Goal: Task Accomplishment & Management: Complete application form

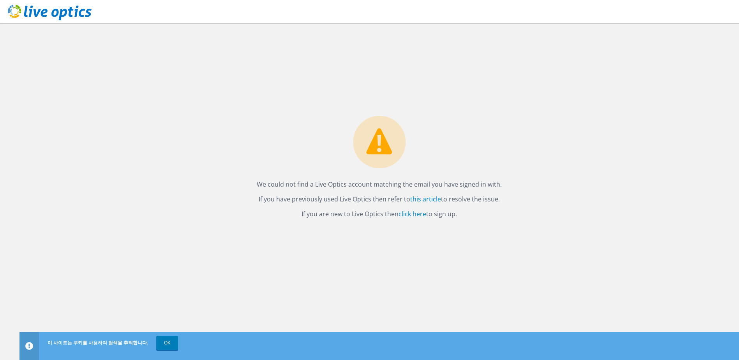
click at [53, 17] on icon at bounding box center [50, 13] width 84 height 16
click at [419, 212] on link "click here" at bounding box center [412, 214] width 28 height 9
click at [417, 212] on link "click here" at bounding box center [412, 214] width 28 height 9
drag, startPoint x: 261, startPoint y: 187, endPoint x: 478, endPoint y: 211, distance: 218.7
click at [478, 211] on div "We could not find a Live Optics account matching the email you have signed in w…" at bounding box center [379, 170] width 261 height 108
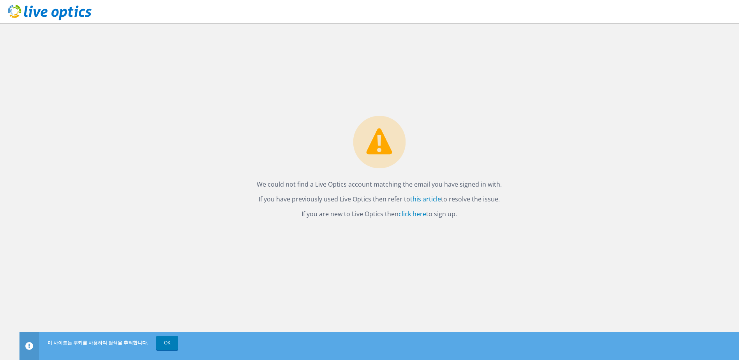
drag, startPoint x: 478, startPoint y: 211, endPoint x: 474, endPoint y: 214, distance: 4.7
click at [478, 211] on p "If you are new to Live Optics then click here to sign up." at bounding box center [379, 213] width 245 height 11
drag, startPoint x: 478, startPoint y: 213, endPoint x: 258, endPoint y: 184, distance: 221.9
click at [258, 184] on div "We could not find a Live Optics account matching the email you have signed in w…" at bounding box center [379, 170] width 261 height 108
copy div "We could not find a Live Optics account matching the email you have signed in w…"
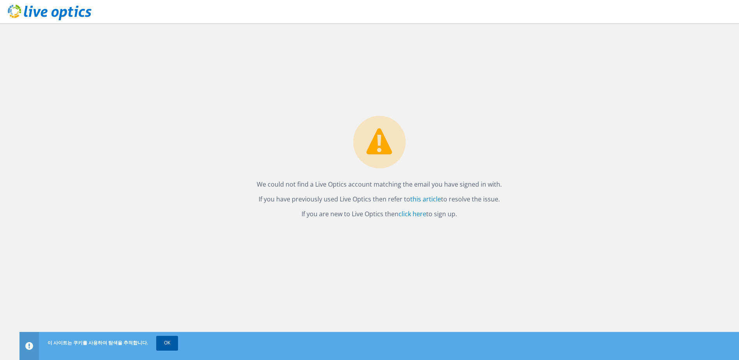
click at [156, 337] on link "OK" at bounding box center [167, 343] width 22 height 14
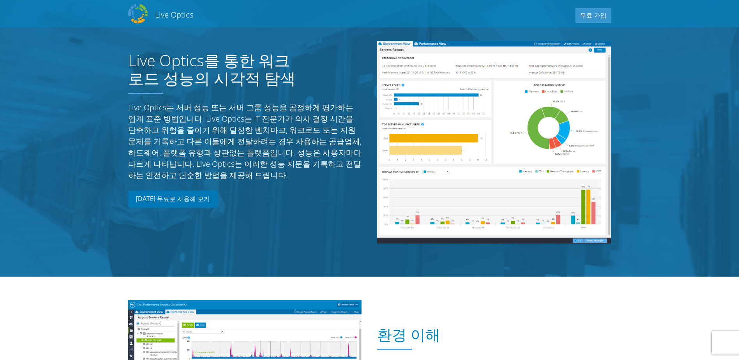
click at [177, 201] on link "[DATE] 무료로 사용해 보기" at bounding box center [173, 198] width 90 height 17
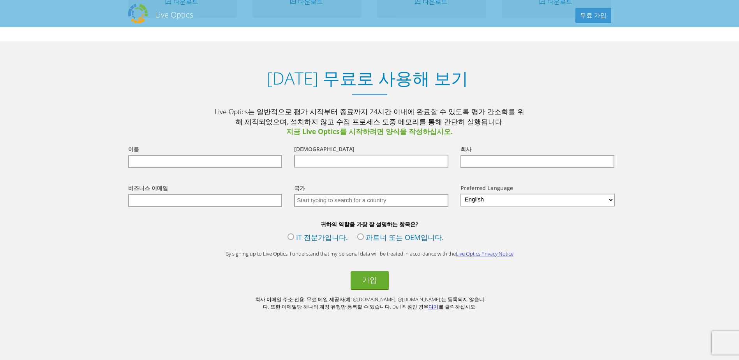
scroll to position [795, 0]
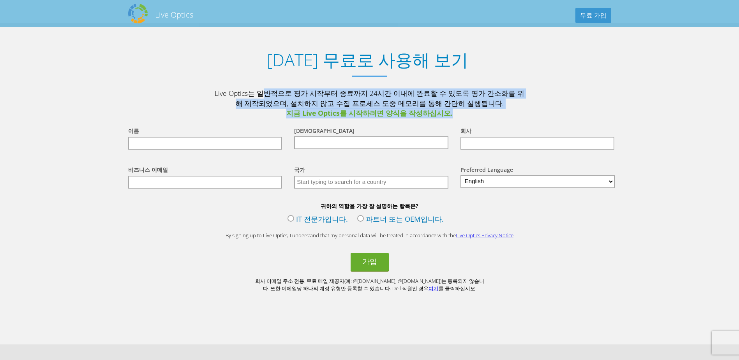
drag, startPoint x: 219, startPoint y: 96, endPoint x: 465, endPoint y: 115, distance: 246.9
click at [465, 115] on p "Live Optics는 일반적으로 평가 시작부터 종료까지 24시간 이내에 완료할 수 있도록 평가 간소화를 위해 제작되었으며, 설치하지 않고 수…" at bounding box center [370, 103] width 312 height 30
click at [465, 115] on span "지금 Live Optics를 시작하려면 양식을 작성하십시오." at bounding box center [370, 113] width 312 height 10
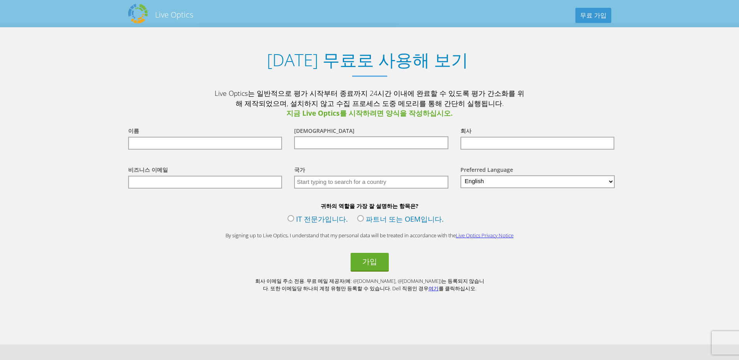
click at [361, 223] on label "파트너 또는 OEM입니다." at bounding box center [400, 220] width 86 height 12
click at [0, 0] on input "파트너 또는 OEM입니다." at bounding box center [0, 0] width 0 height 0
click at [218, 144] on input "text" at bounding box center [205, 143] width 154 height 13
type input "영재"
type input "이"
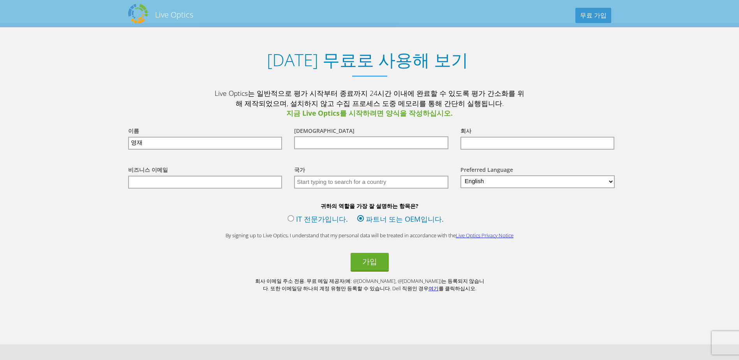
type input "고은정보기술"
type input "[EMAIL_ADDRESS][DOMAIN_NAME]"
type input "대한민국"
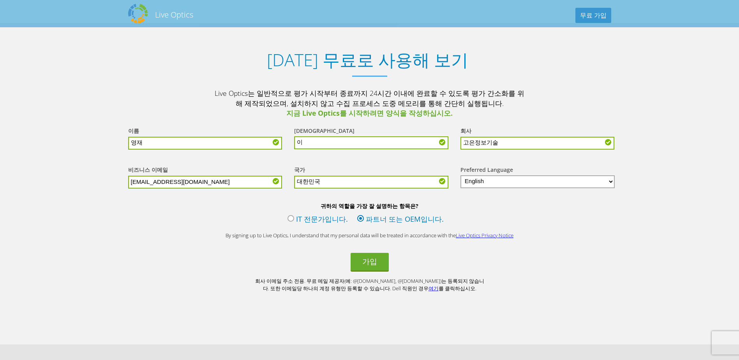
click at [162, 228] on div "귀하의 역할을 가장 잘 설명하는 항목은? IT 전문가입니다. 파트너 또는 OEM입니다." at bounding box center [369, 215] width 499 height 26
click at [511, 181] on select "English Deutsch Español Français Italiano Polski Português Русский 日本語 中文 한국어" at bounding box center [537, 181] width 155 height 13
select select "ko-KR"
click at [460, 176] on select "English Deutsch Español Français Italiano Polski Português Русский 日本語 中文 한국어" at bounding box center [537, 181] width 155 height 13
click at [366, 262] on button "가입" at bounding box center [370, 262] width 38 height 19
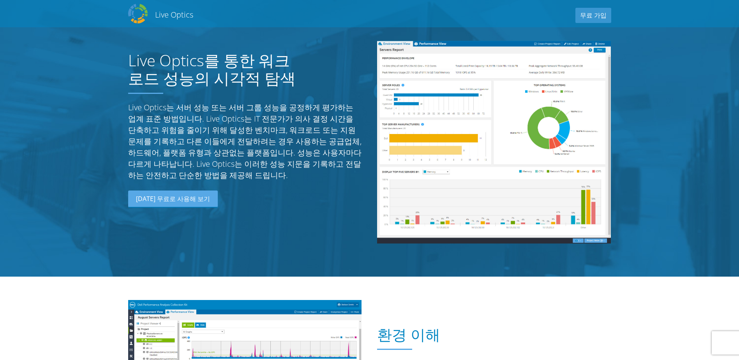
click at [164, 14] on h2 "Live Optics" at bounding box center [174, 14] width 38 height 11
click at [596, 12] on link "무료 가입" at bounding box center [593, 15] width 36 height 15
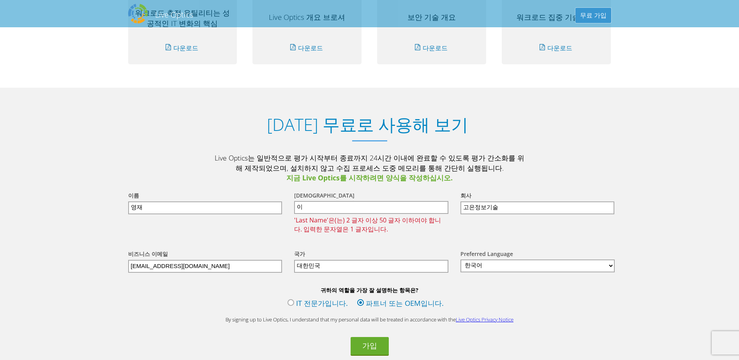
scroll to position [795, 0]
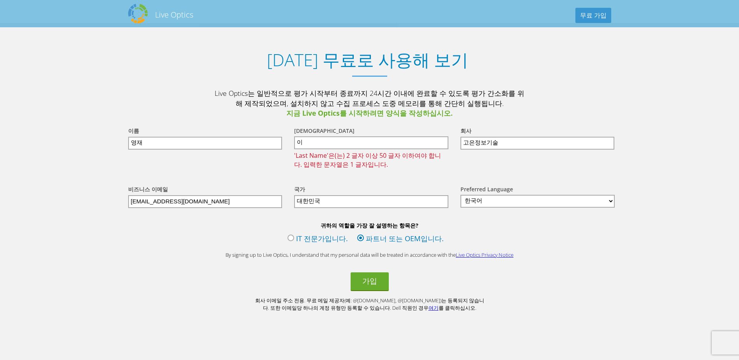
click at [314, 139] on input "이" at bounding box center [371, 142] width 154 height 13
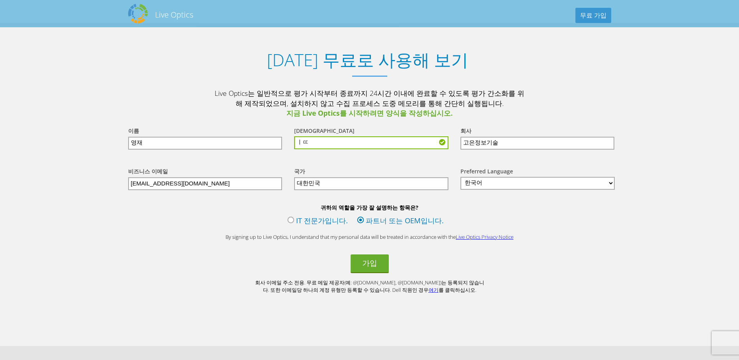
type input "ㅣ"
type input "LEE"
drag, startPoint x: 188, startPoint y: 146, endPoint x: -37, endPoint y: 141, distance: 224.4
type input "YEONGJAE"
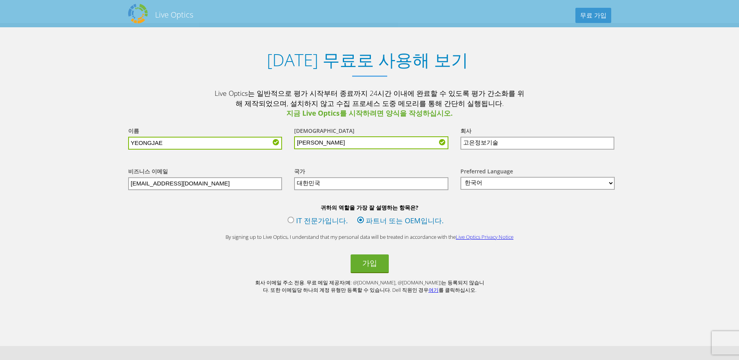
click at [182, 229] on div "귀하의 역할을 가장 잘 설명하는 항목은? IT 전문가입니다. 파트너 또는 OEM입니다." at bounding box center [369, 217] width 499 height 26
click at [363, 269] on button "가입" at bounding box center [370, 263] width 38 height 19
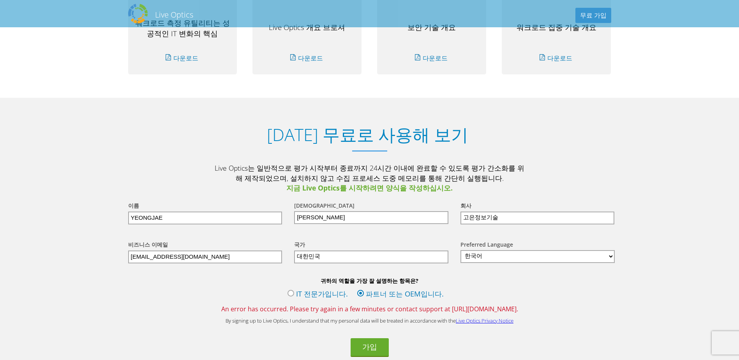
scroll to position [818, 0]
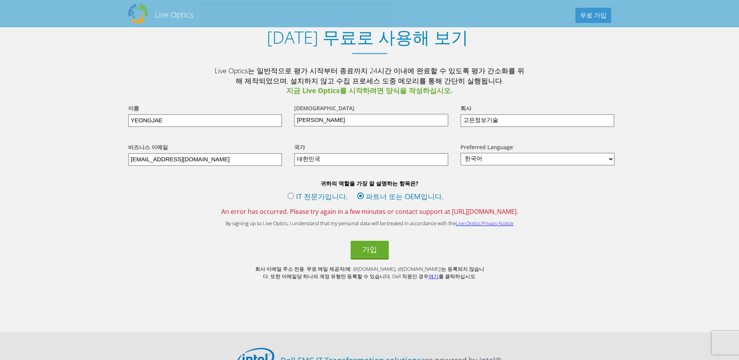
drag, startPoint x: 214, startPoint y: 213, endPoint x: 545, endPoint y: 218, distance: 330.3
click at [545, 216] on span "An error has occurred. Please try again in a few minutes or contact support at …" at bounding box center [369, 211] width 499 height 9
click at [548, 216] on span "An error has occurred. Please try again in a few minutes or contact support at …" at bounding box center [369, 211] width 499 height 9
click at [372, 166] on input "대한민국" at bounding box center [371, 159] width 154 height 13
click at [380, 159] on input "대한민국" at bounding box center [371, 159] width 154 height 13
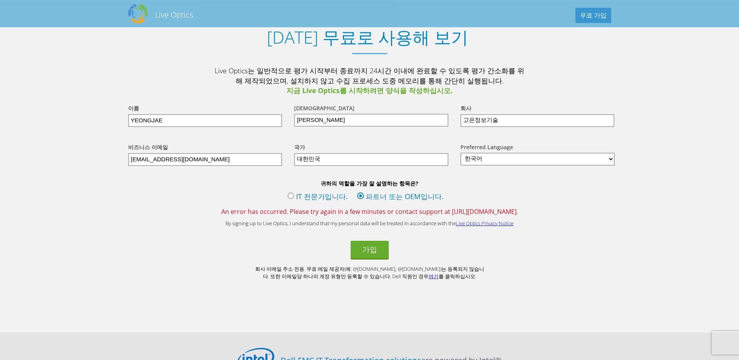
click at [389, 150] on div "국가" at bounding box center [369, 148] width 151 height 11
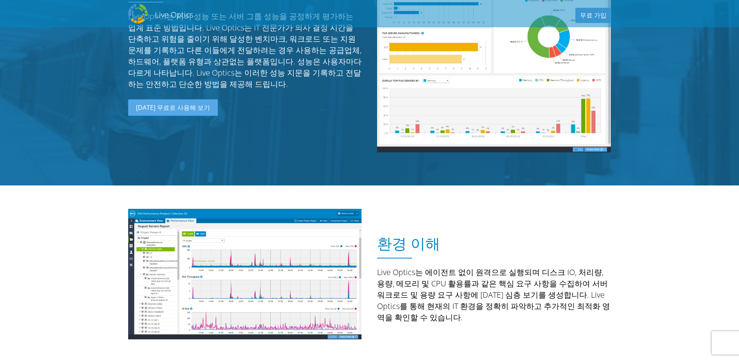
scroll to position [0, 0]
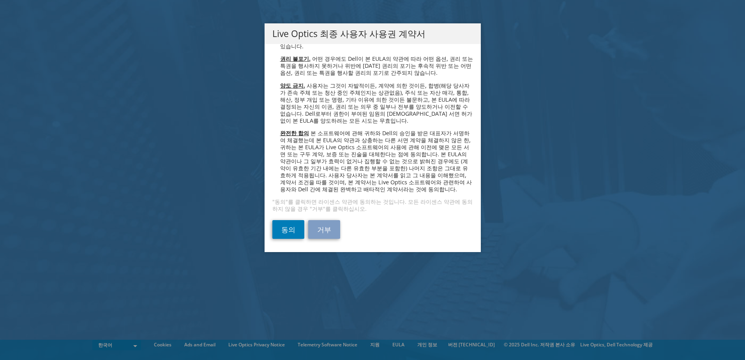
scroll to position [2300, 0]
click at [286, 225] on link "동의" at bounding box center [288, 229] width 32 height 19
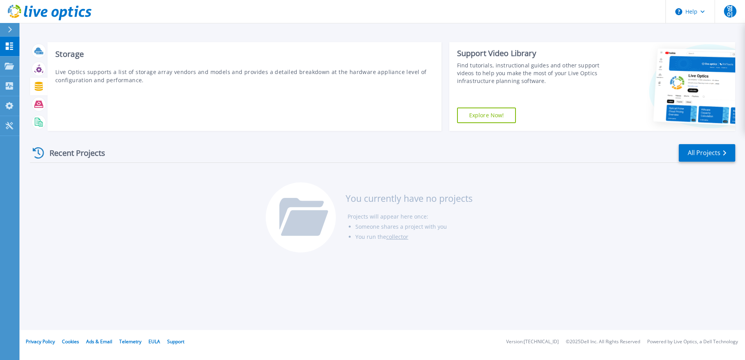
click at [36, 88] on icon at bounding box center [39, 86] width 8 height 9
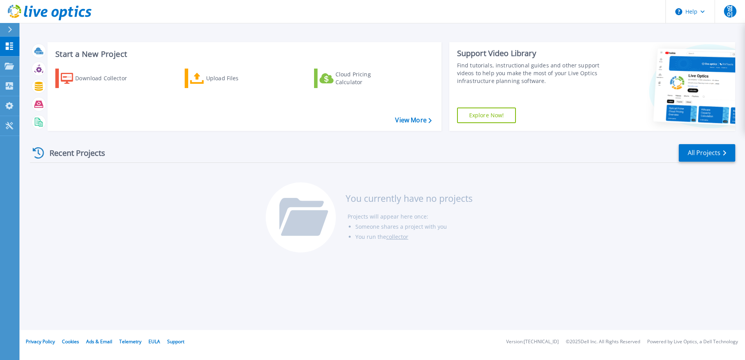
click at [471, 113] on link "Explore Now!" at bounding box center [486, 116] width 59 height 16
click at [80, 79] on div "Download Collector" at bounding box center [106, 79] width 62 height 16
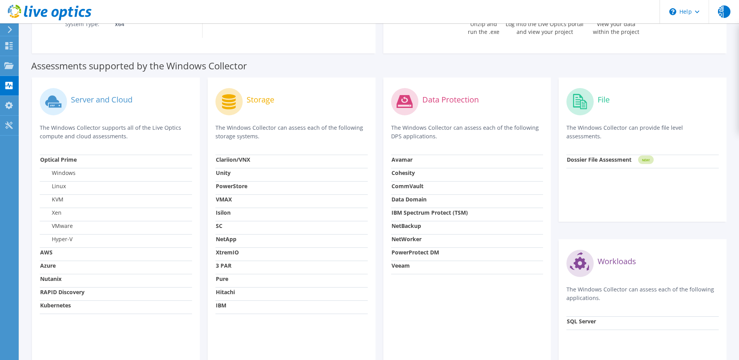
scroll to position [195, 0]
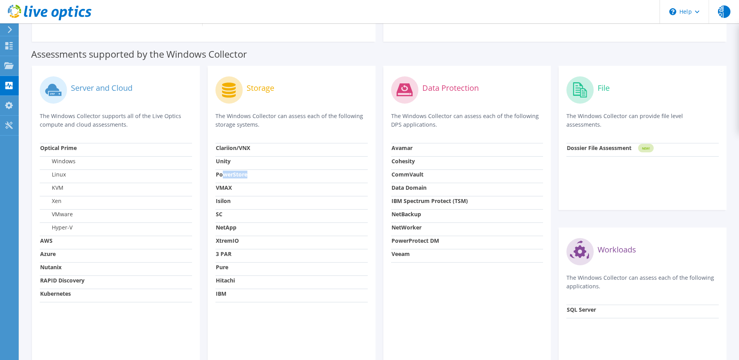
click at [223, 180] on td "PowerStore" at bounding box center [291, 175] width 152 height 13
drag, startPoint x: 223, startPoint y: 180, endPoint x: 223, endPoint y: 184, distance: 3.9
click at [223, 184] on strong "VMAX" at bounding box center [224, 187] width 16 height 7
click at [238, 79] on icon at bounding box center [228, 89] width 27 height 27
click at [272, 92] on label "Storage" at bounding box center [261, 88] width 28 height 8
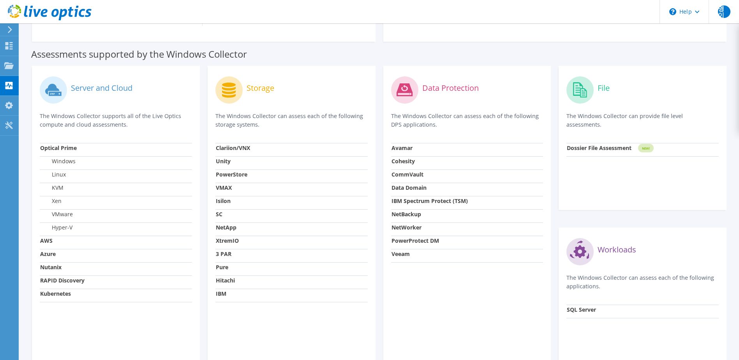
click at [282, 180] on td "PowerStore" at bounding box center [291, 175] width 152 height 13
click at [259, 224] on td "NetApp" at bounding box center [291, 228] width 152 height 13
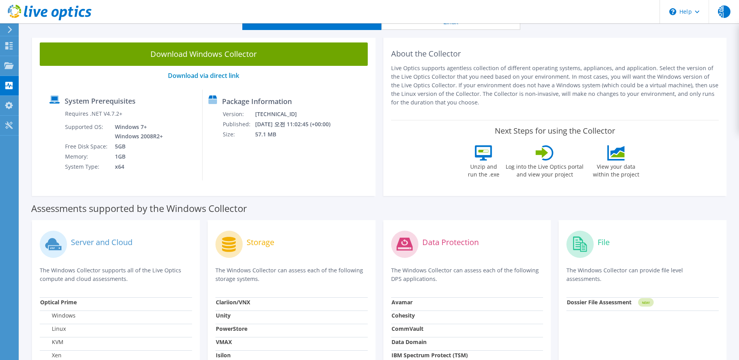
scroll to position [0, 0]
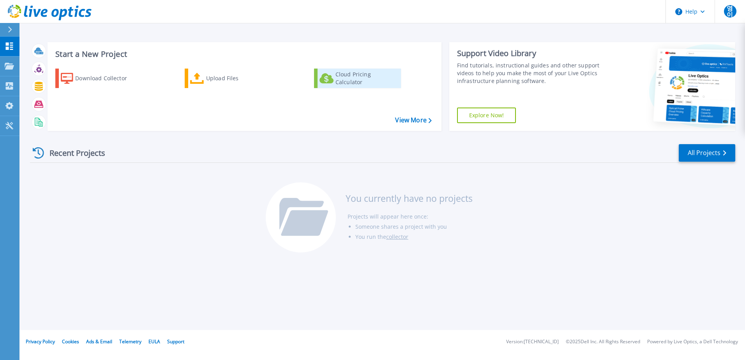
click at [351, 84] on div "Cloud Pricing Calculator" at bounding box center [366, 79] width 62 height 16
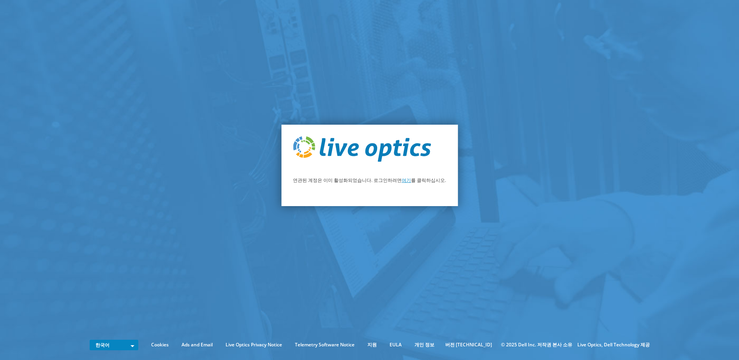
click at [405, 182] on link "여기" at bounding box center [406, 180] width 9 height 7
